Goal: Task Accomplishment & Management: Use online tool/utility

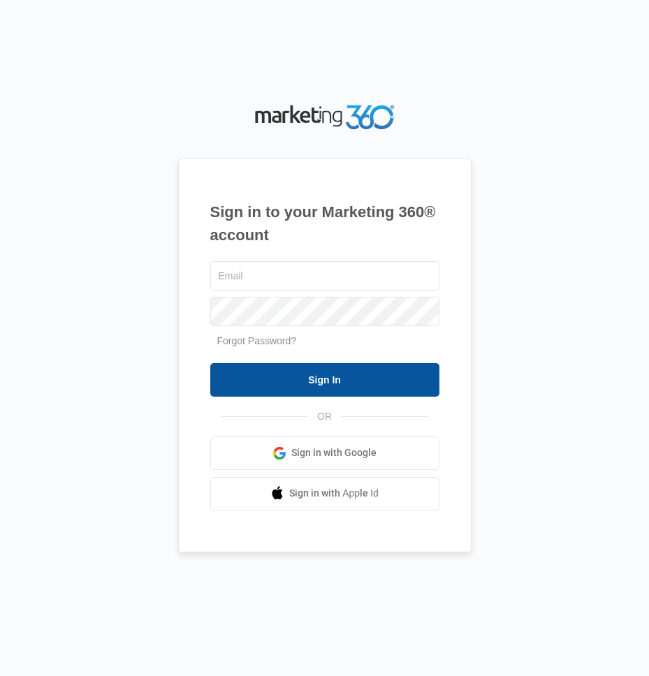
type input "[EMAIL_ADDRESS][DOMAIN_NAME]"
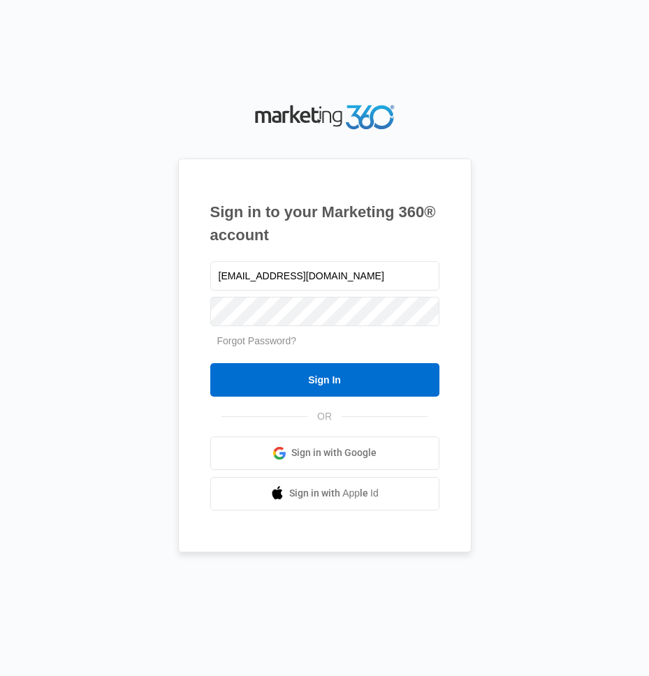
drag, startPoint x: 345, startPoint y: 374, endPoint x: 369, endPoint y: 360, distance: 28.2
click at [345, 374] on input "Sign In" at bounding box center [324, 380] width 229 height 34
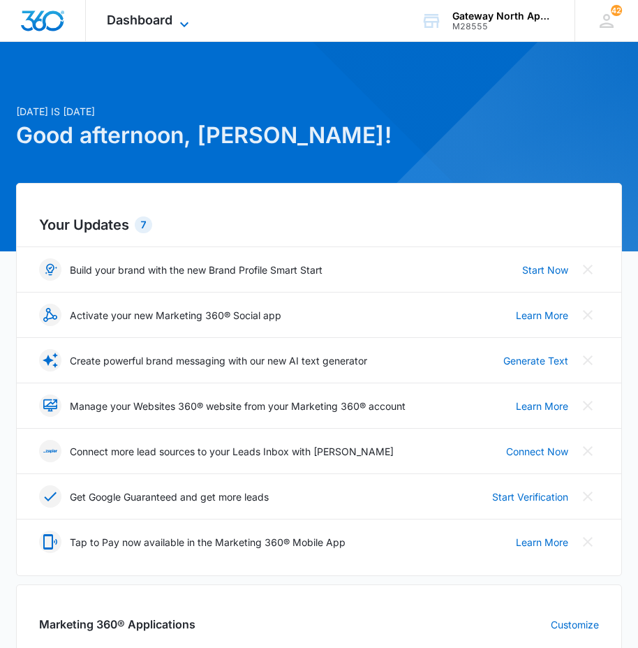
click at [184, 14] on div "Dashboard Apps Reputation Websites Forms CRM Email Social Content Ads Intellige…" at bounding box center [150, 20] width 128 height 41
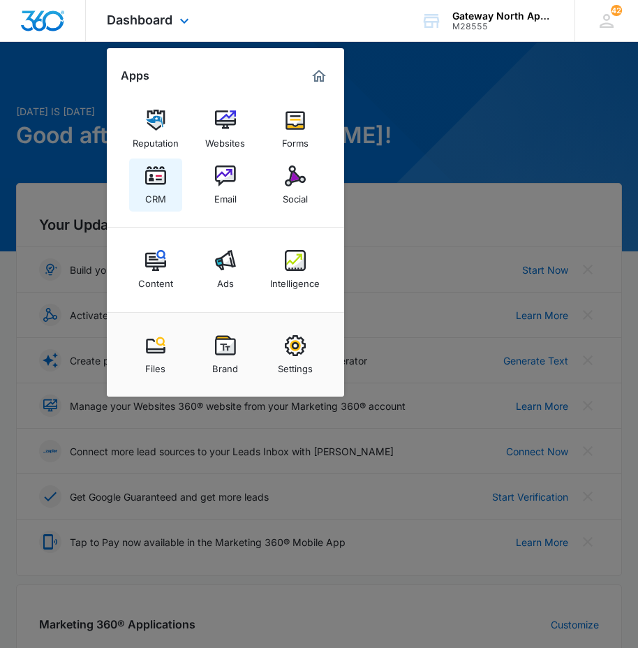
click at [159, 205] on link "CRM" at bounding box center [155, 185] width 53 height 53
